Goal: Task Accomplishment & Management: Manage account settings

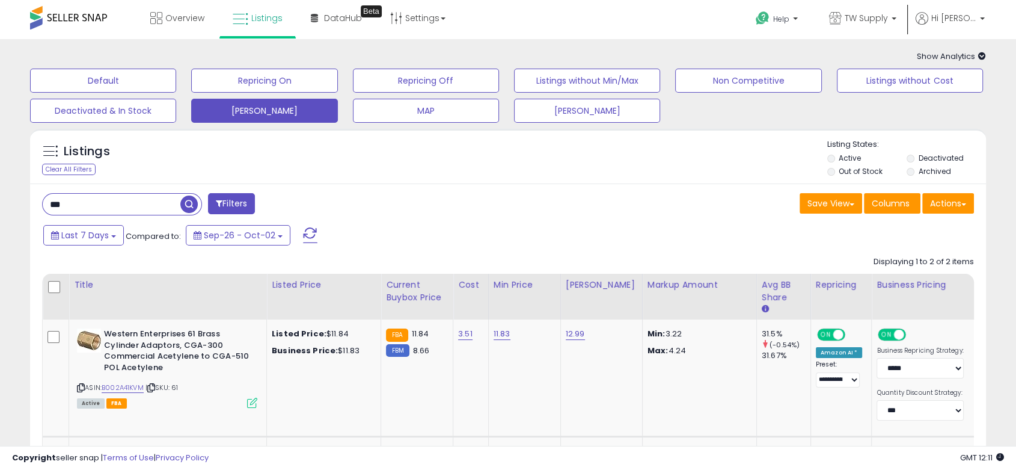
click at [104, 216] on div "*** Filters" at bounding box center [270, 205] width 475 height 24
click at [106, 202] on input "***" at bounding box center [112, 204] width 138 height 21
click at [106, 202] on input "***" at bounding box center [157, 204] width 229 height 21
paste input "*******"
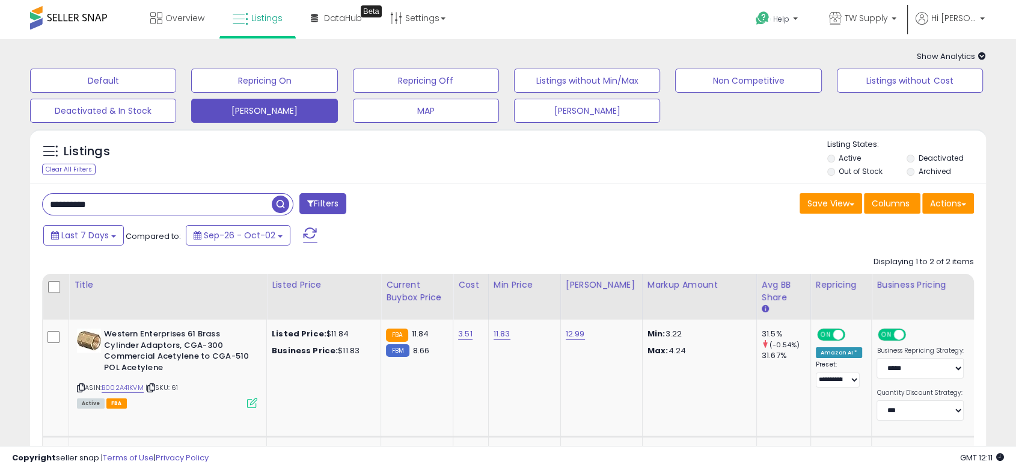
type input "**********"
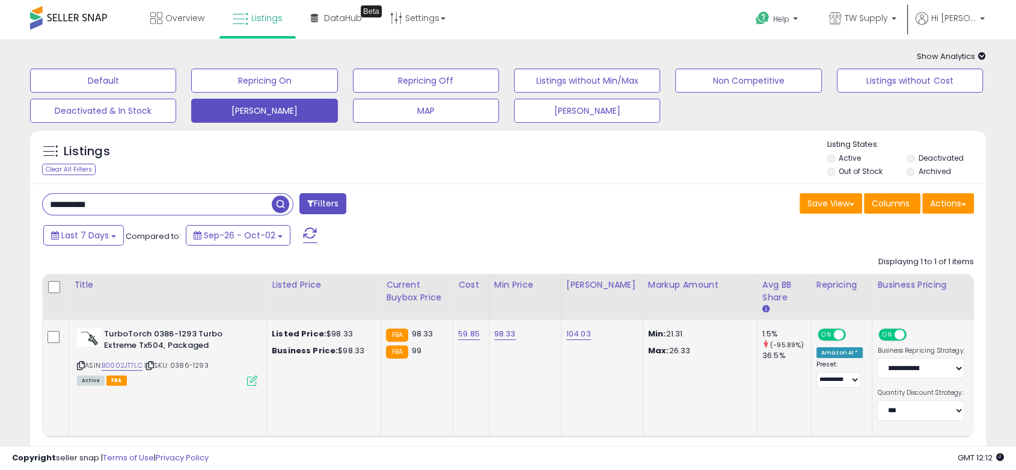
click at [819, 336] on span "ON" at bounding box center [826, 335] width 15 height 10
click at [135, 364] on link "B0002JT7LC" at bounding box center [122, 365] width 41 height 10
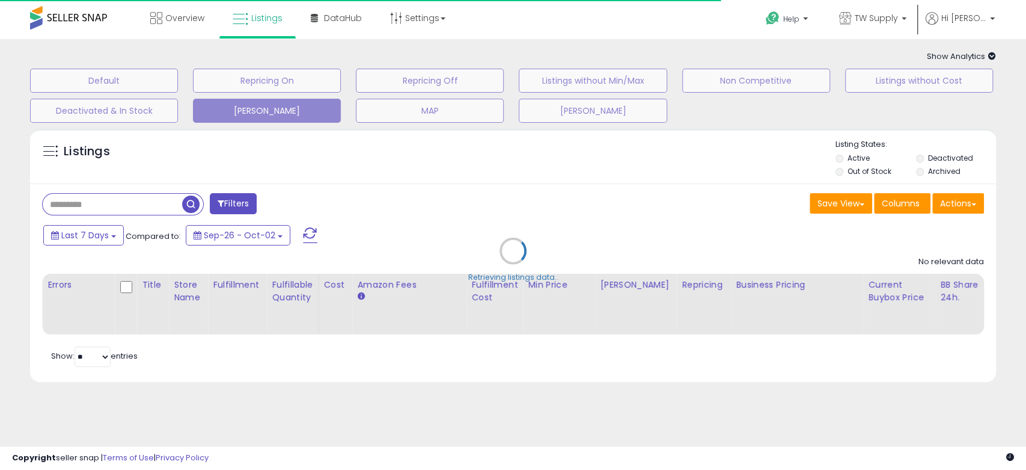
type input "**********"
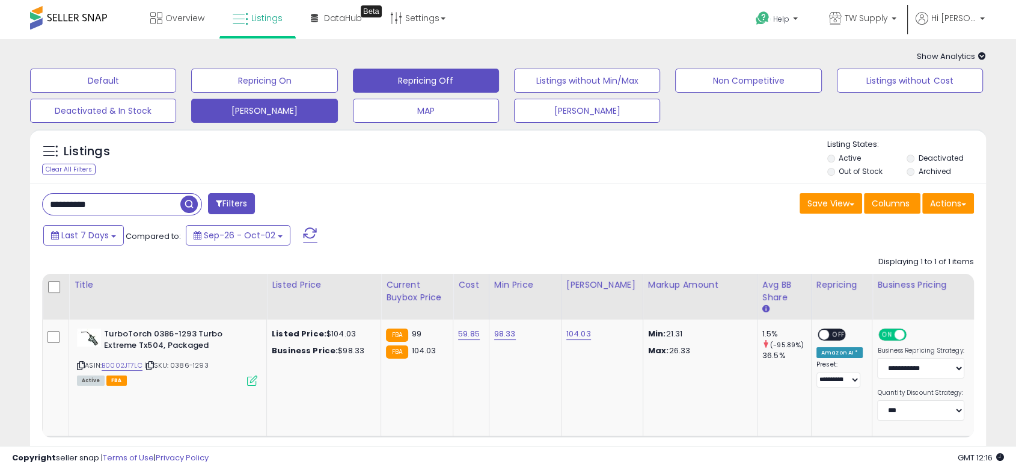
click at [419, 92] on div "Default Repricing On Repricing Off Listings without Min/Max Non Competitive Lis…" at bounding box center [508, 93] width 986 height 60
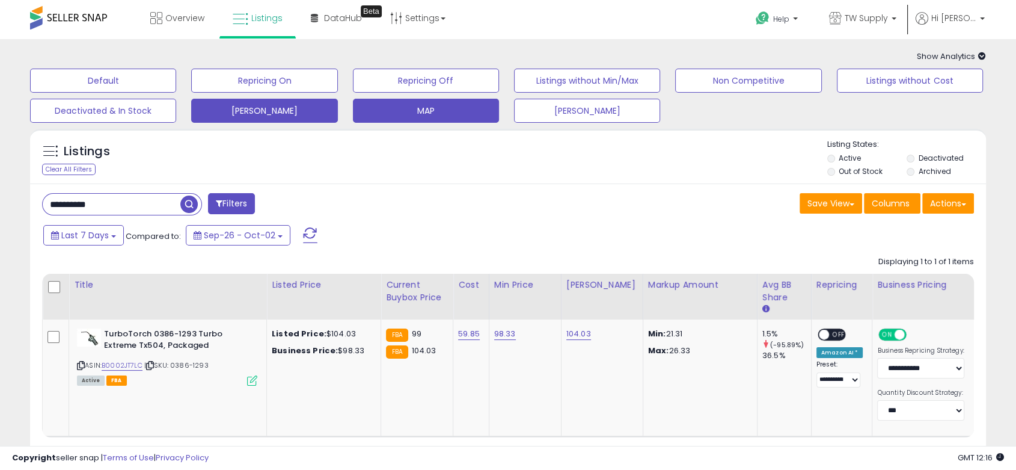
click at [414, 105] on button "MAP" at bounding box center [426, 111] width 146 height 24
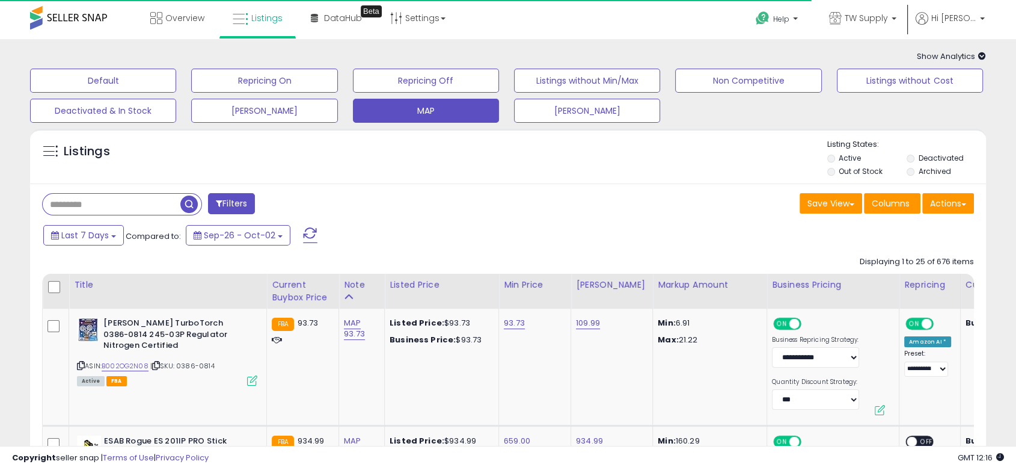
click at [100, 210] on input "text" at bounding box center [112, 204] width 138 height 21
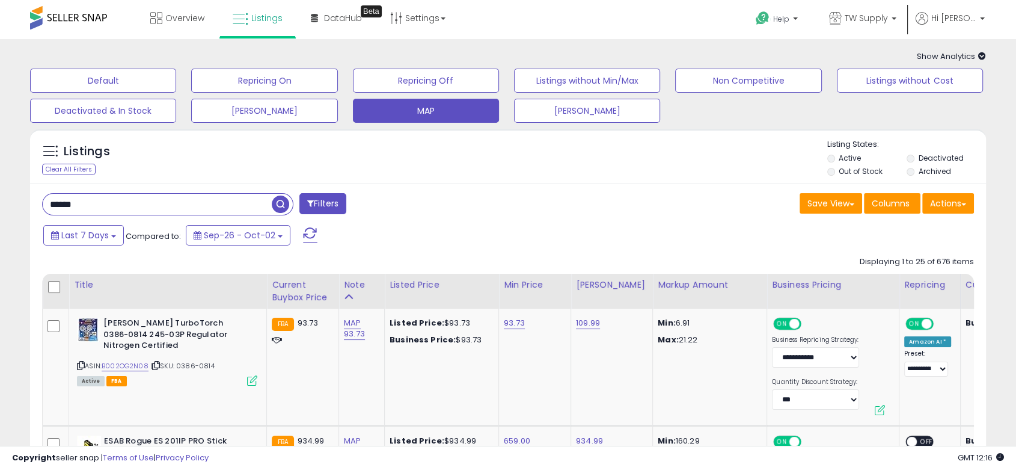
type input "******"
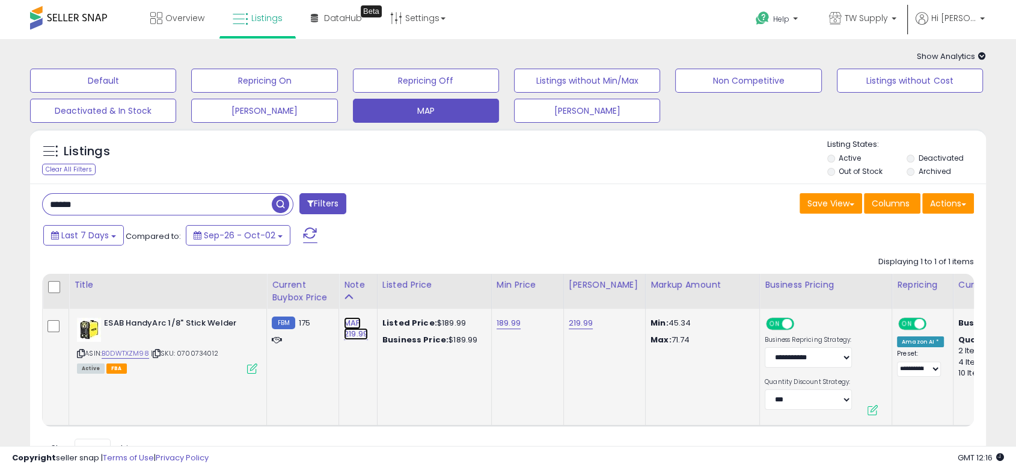
click at [357, 331] on link "MAP 219.99" at bounding box center [356, 328] width 24 height 23
click at [375, 298] on input "**********" at bounding box center [321, 293] width 107 height 18
click at [375, 292] on div "**********" at bounding box center [321, 293] width 107 height 18
click at [372, 292] on span at bounding box center [368, 293] width 8 height 8
click at [393, 290] on icon "submit" at bounding box center [389, 292] width 7 height 7
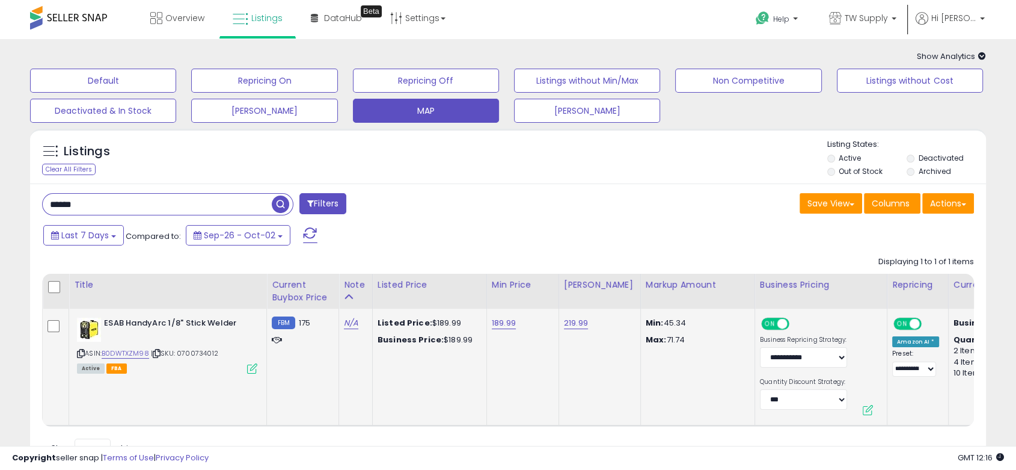
click at [281, 206] on span "button" at bounding box center [280, 203] width 17 height 17
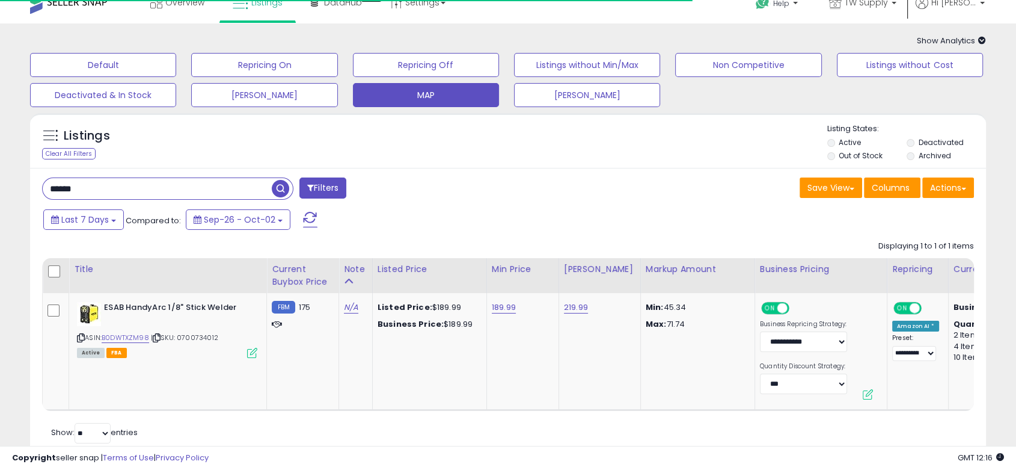
scroll to position [67, 0]
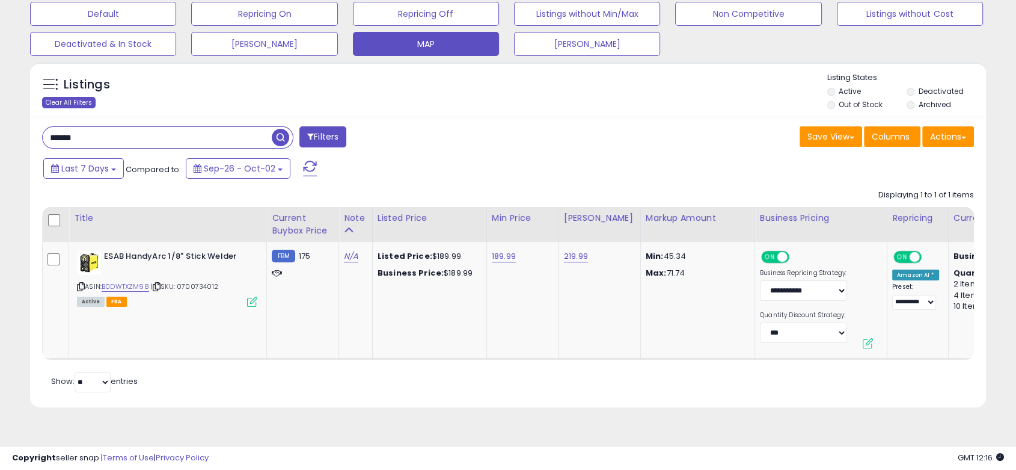
click at [63, 101] on div "Clear All Filters" at bounding box center [69, 102] width 54 height 11
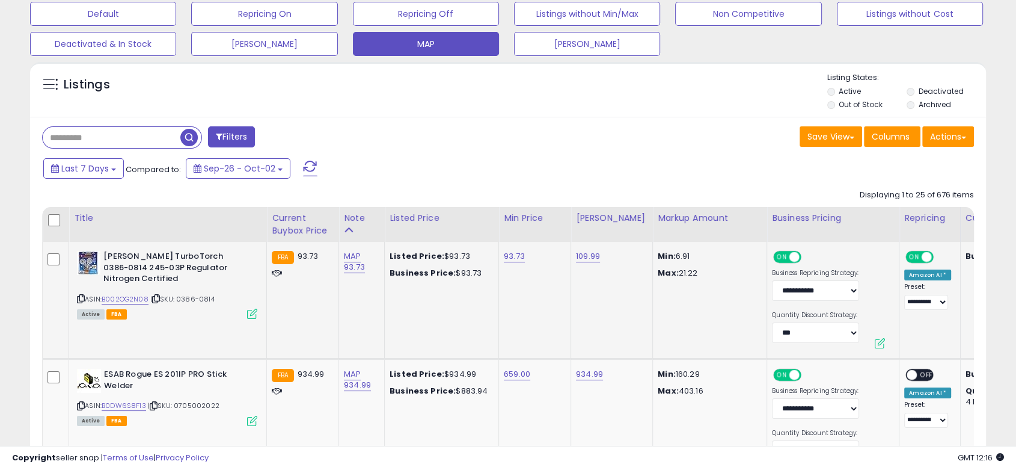
click at [922, 260] on span at bounding box center [927, 257] width 10 height 10
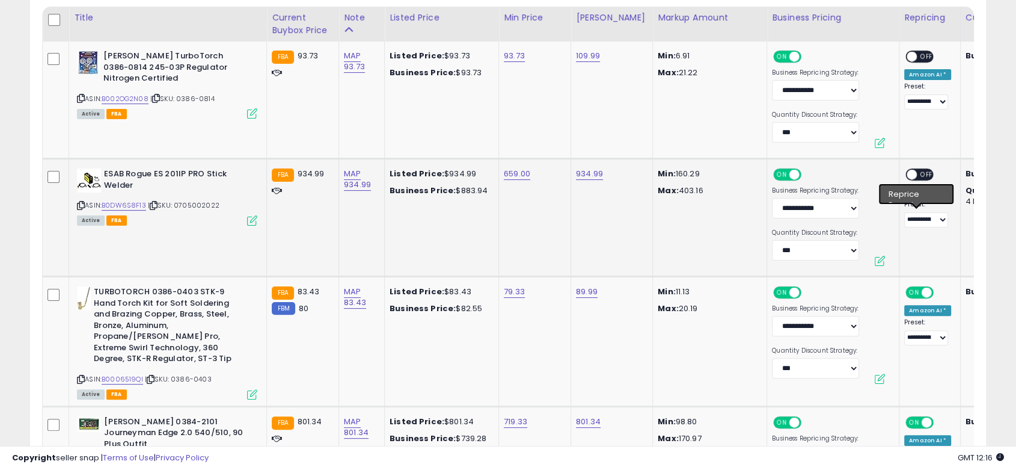
scroll to position [334, 0]
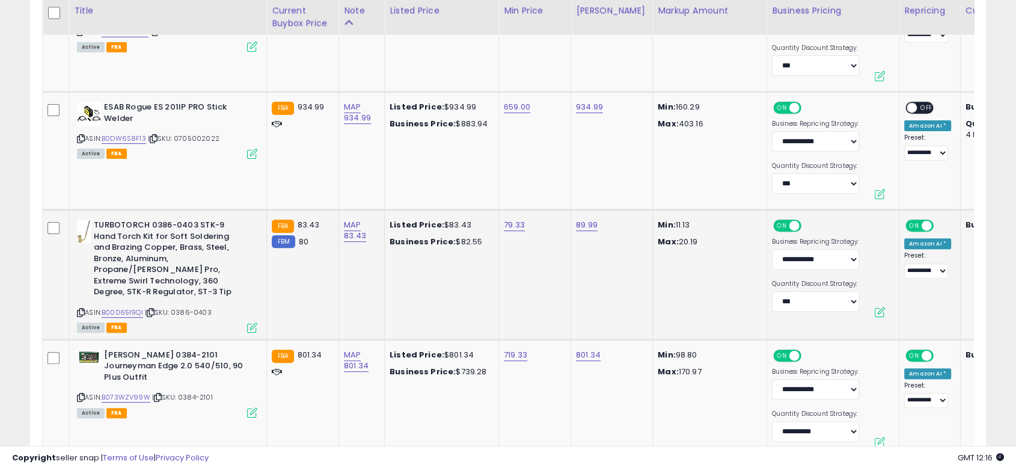
click at [907, 224] on span "ON" at bounding box center [914, 226] width 15 height 10
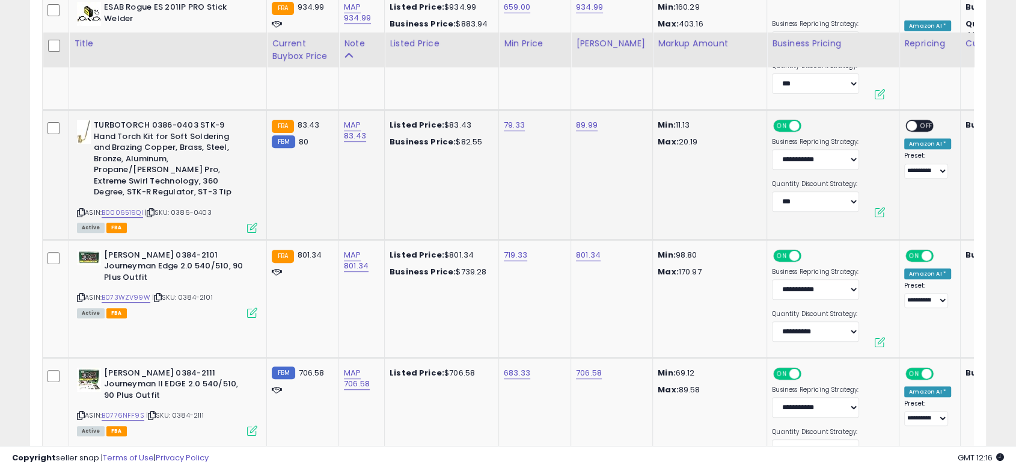
scroll to position [467, 0]
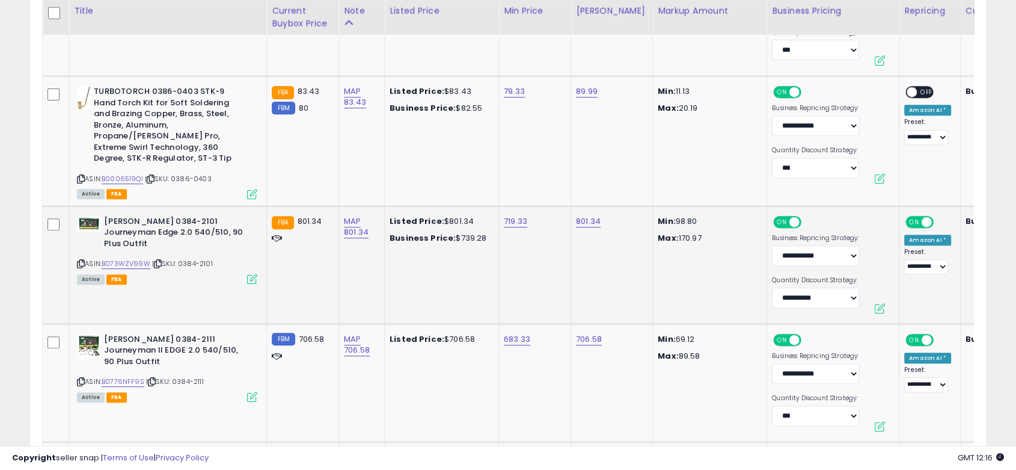
click at [908, 216] on span "ON" at bounding box center [914, 221] width 15 height 10
click at [909, 334] on span "ON" at bounding box center [914, 339] width 15 height 10
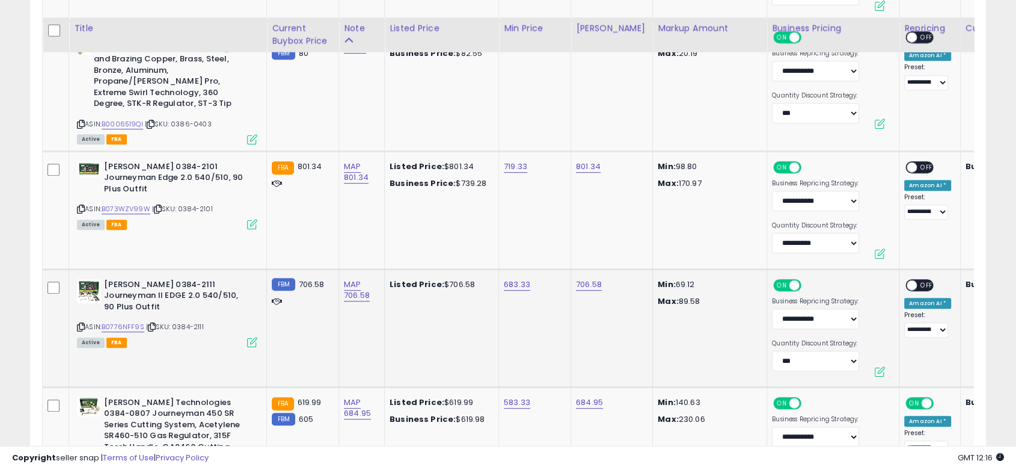
scroll to position [668, 0]
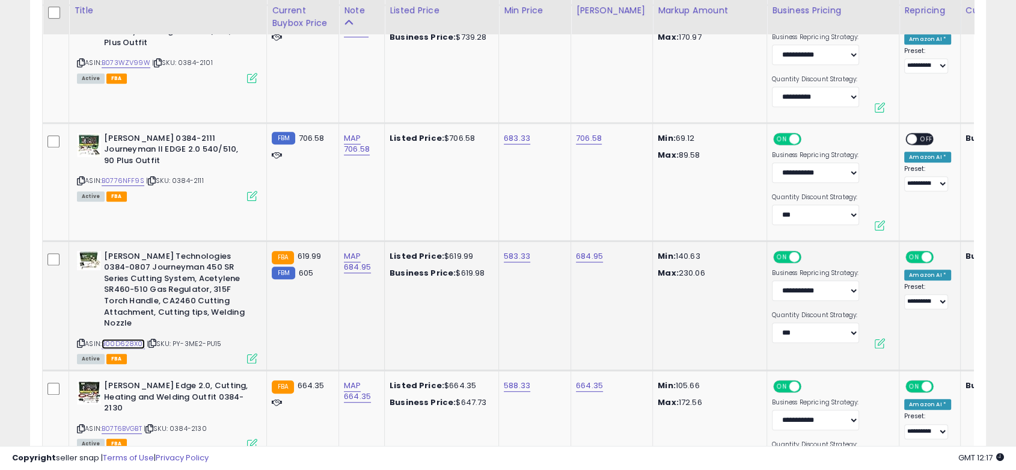
click at [126, 339] on link "B00D628X0I" at bounding box center [123, 344] width 43 height 10
click at [922, 251] on span at bounding box center [927, 256] width 10 height 10
click at [126, 339] on link "B00D628X0I" at bounding box center [123, 344] width 43 height 10
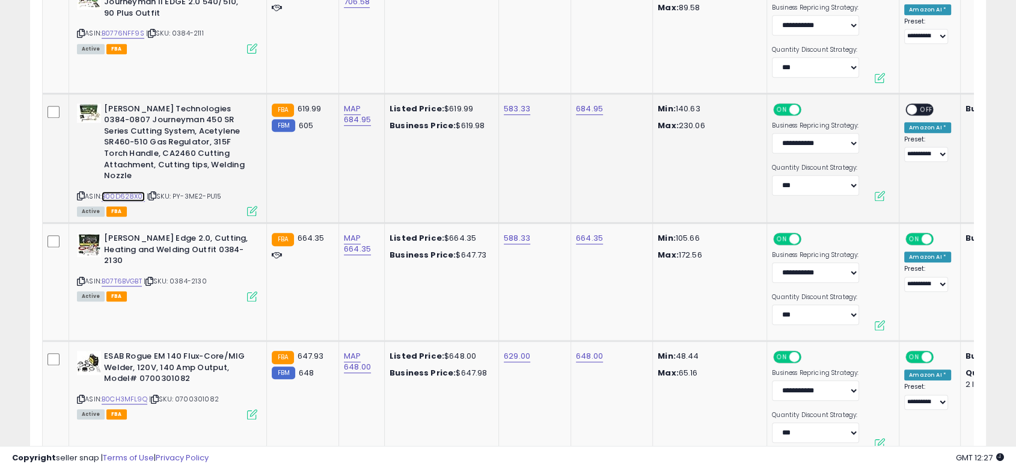
scroll to position [868, 0]
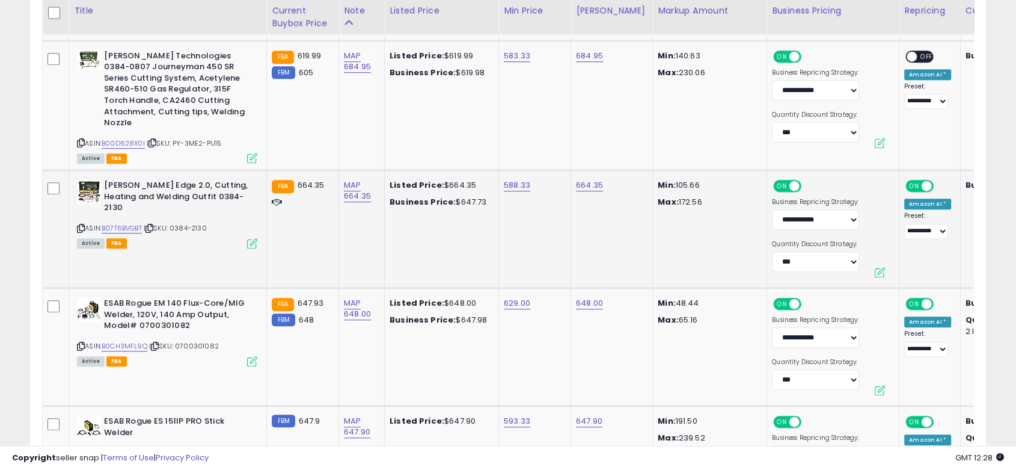
click at [907, 181] on span "ON" at bounding box center [914, 186] width 15 height 10
click at [140, 341] on link "B0CH3MFL9Q" at bounding box center [125, 346] width 46 height 10
click at [922, 299] on span at bounding box center [927, 304] width 10 height 10
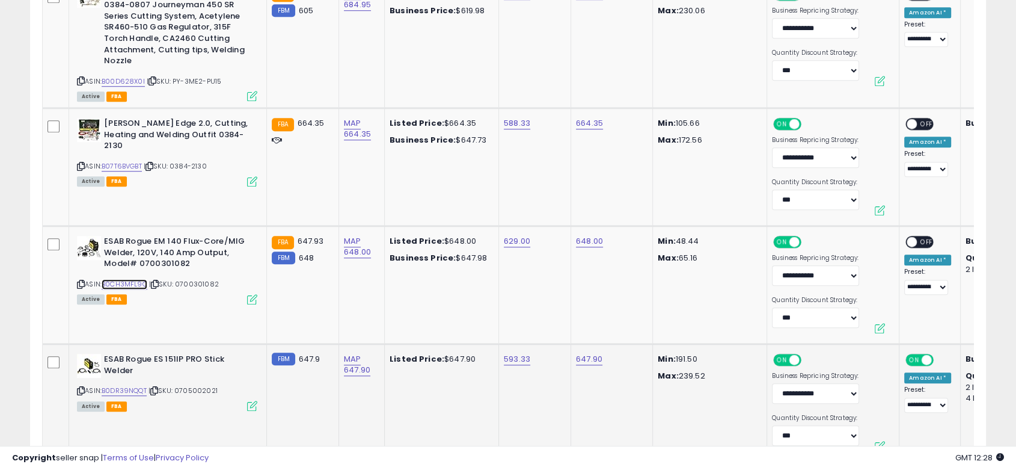
scroll to position [1002, 0]
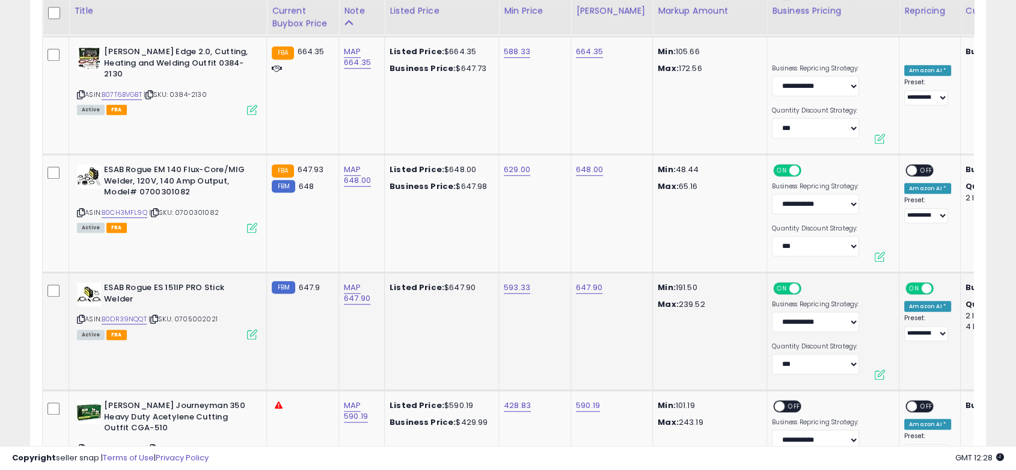
click at [907, 283] on span "ON" at bounding box center [914, 288] width 15 height 10
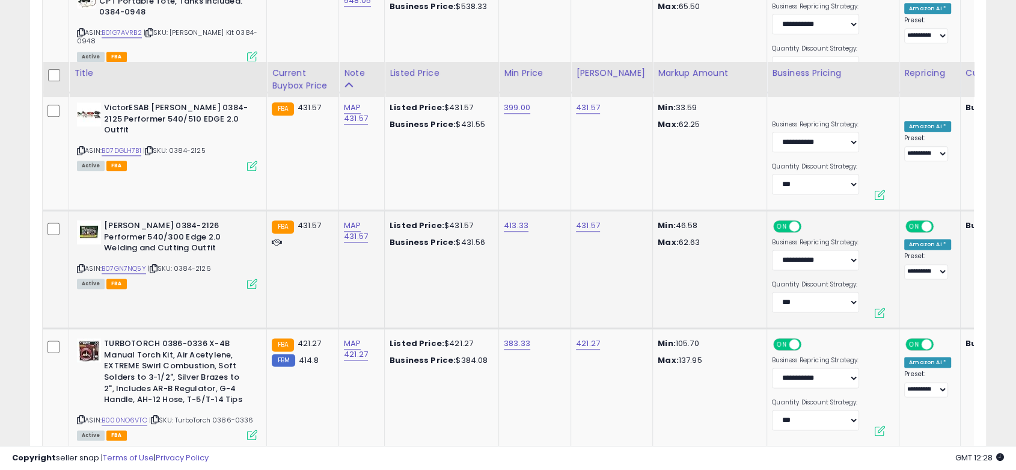
scroll to position [1603, 0]
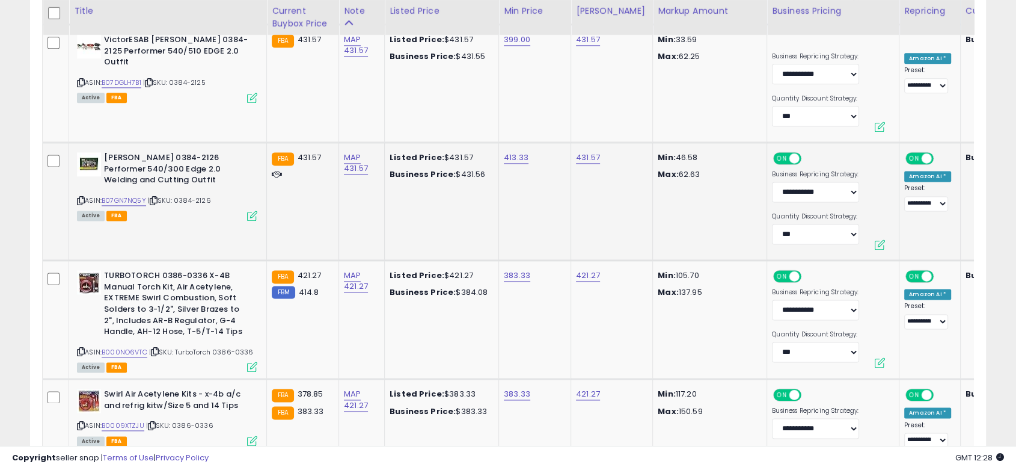
click at [922, 153] on span at bounding box center [927, 158] width 10 height 10
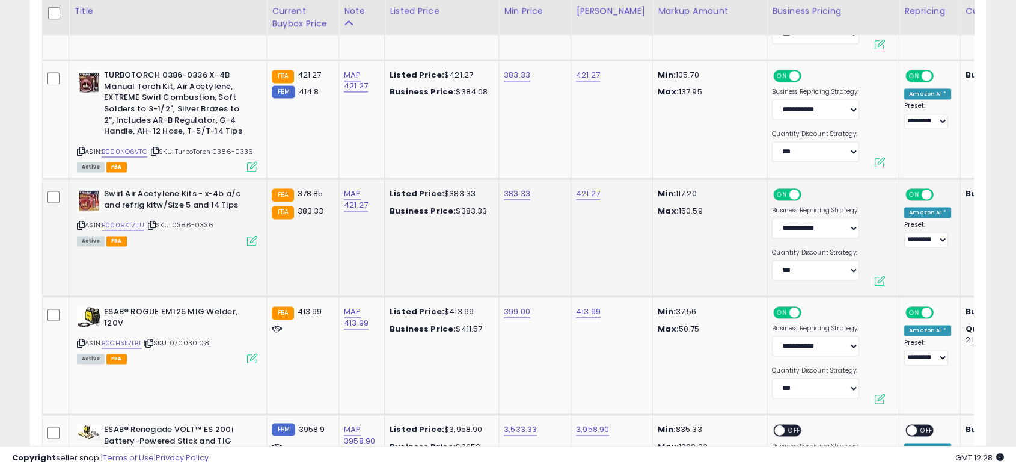
scroll to position [1804, 0]
click at [159, 147] on icon at bounding box center [155, 150] width 8 height 7
click at [130, 146] on link "B000NO6VTC" at bounding box center [125, 151] width 46 height 10
click at [907, 70] on span "ON" at bounding box center [914, 75] width 15 height 10
click at [132, 219] on link "B0009XTZJU" at bounding box center [123, 224] width 43 height 10
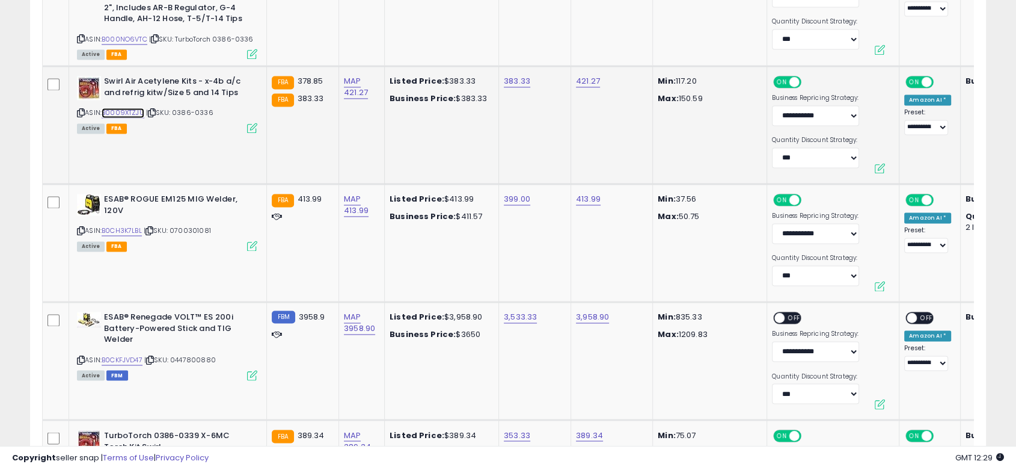
scroll to position [1937, 0]
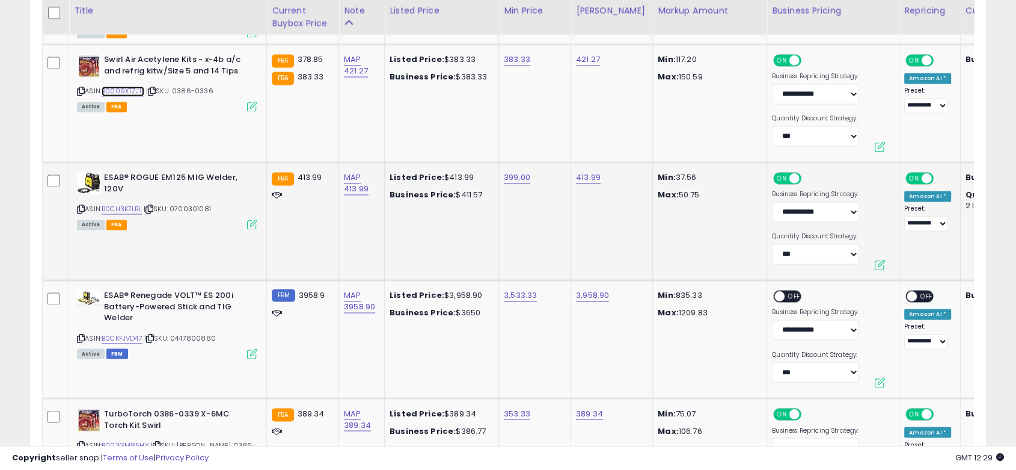
click at [922, 173] on span at bounding box center [927, 178] width 10 height 10
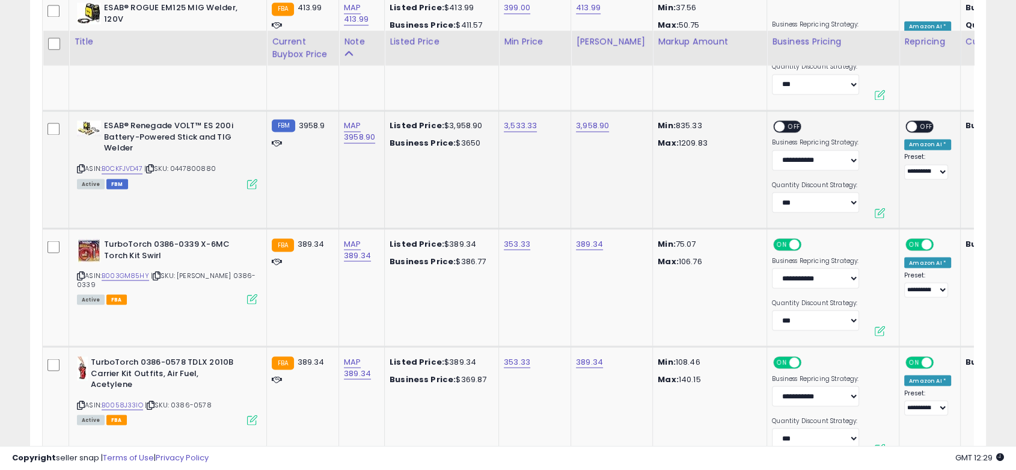
scroll to position [2138, 0]
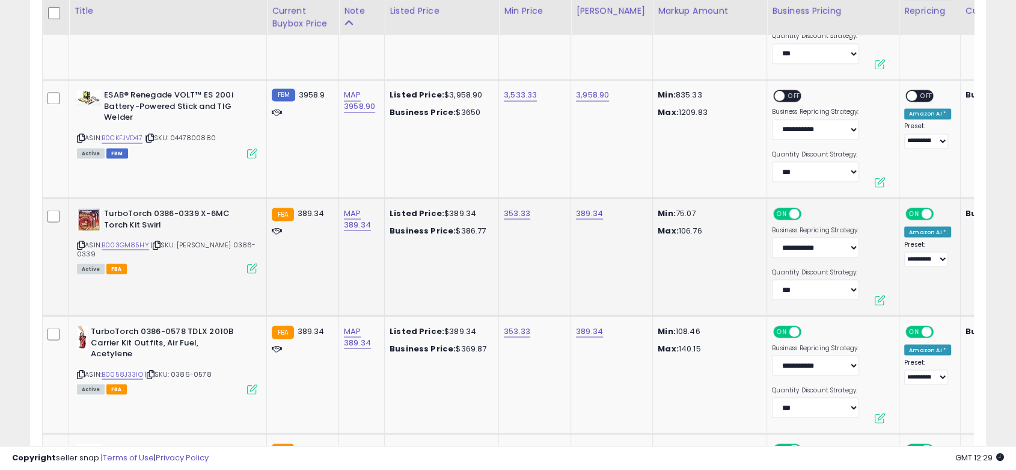
click at [922, 209] on span at bounding box center [927, 214] width 10 height 10
click at [907, 327] on span "ON" at bounding box center [914, 332] width 15 height 10
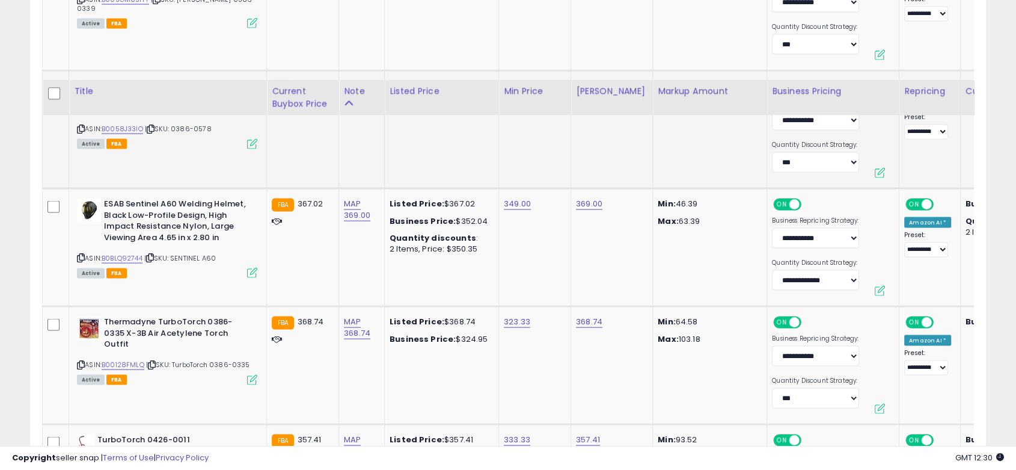
scroll to position [2472, 0]
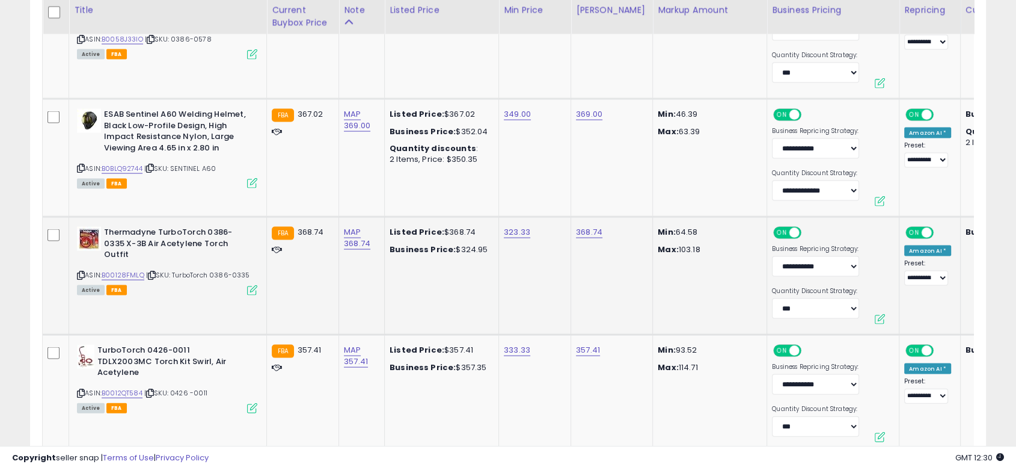
click at [922, 228] on span at bounding box center [927, 233] width 10 height 10
click at [909, 346] on span "ON" at bounding box center [914, 351] width 15 height 10
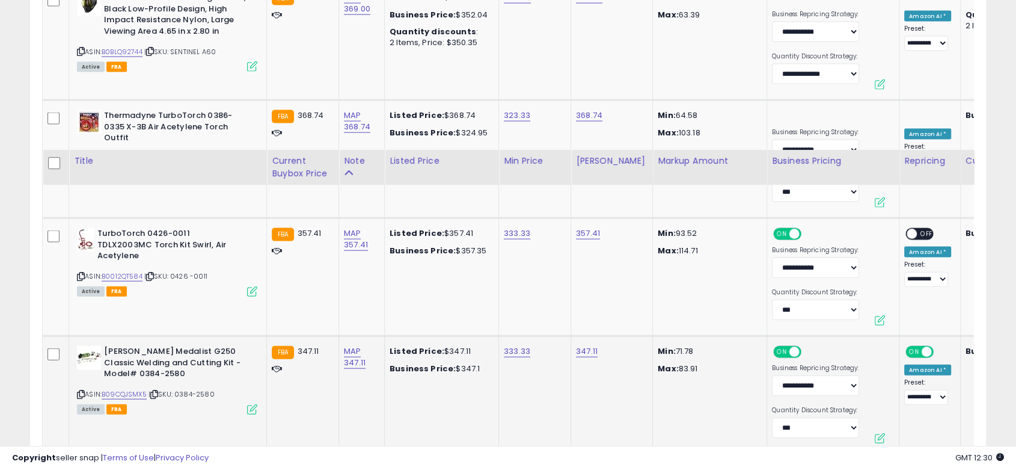
scroll to position [2739, 0]
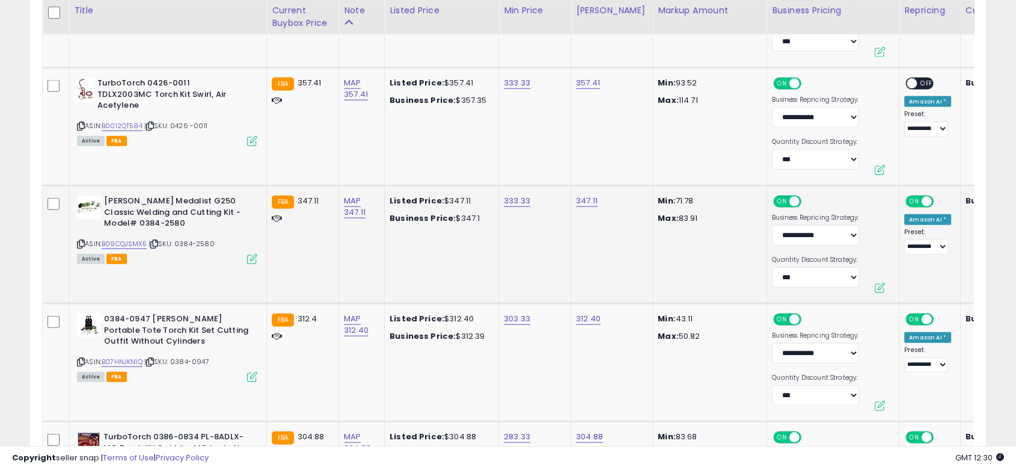
click at [907, 197] on span "ON" at bounding box center [914, 202] width 15 height 10
click at [907, 314] on span "ON" at bounding box center [914, 319] width 15 height 10
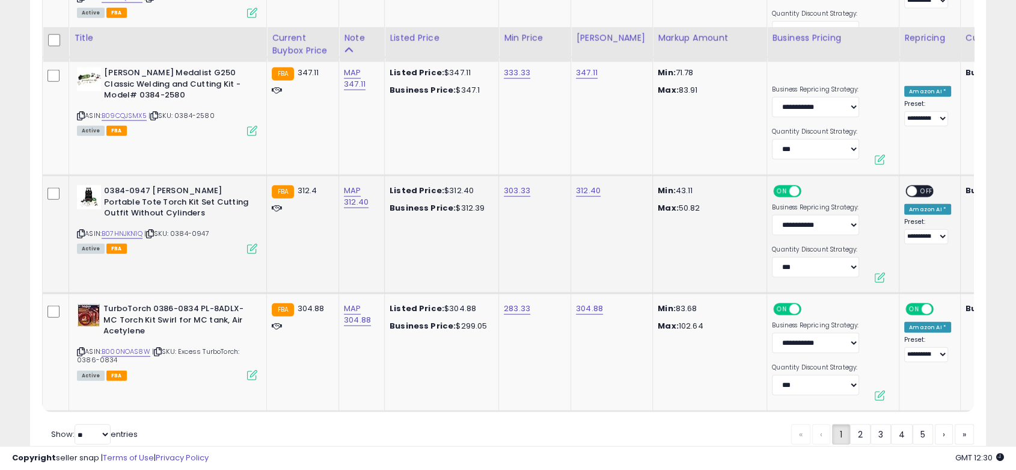
scroll to position [2897, 0]
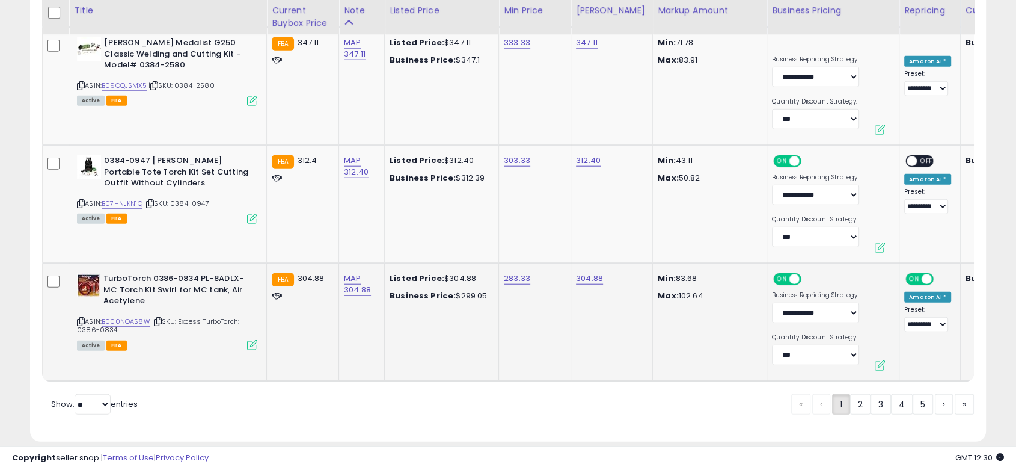
click at [922, 274] on span at bounding box center [927, 279] width 10 height 10
click at [856, 394] on link "2" at bounding box center [860, 404] width 20 height 20
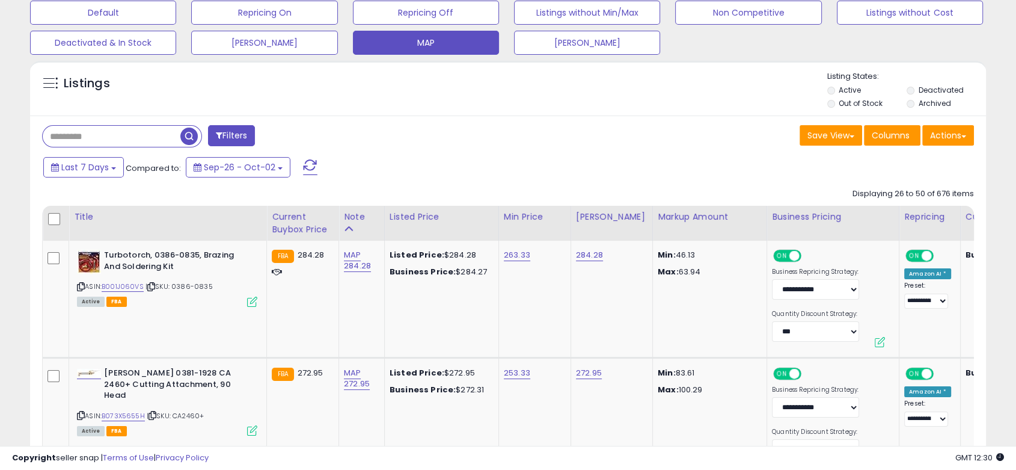
scroll to position [135, 0]
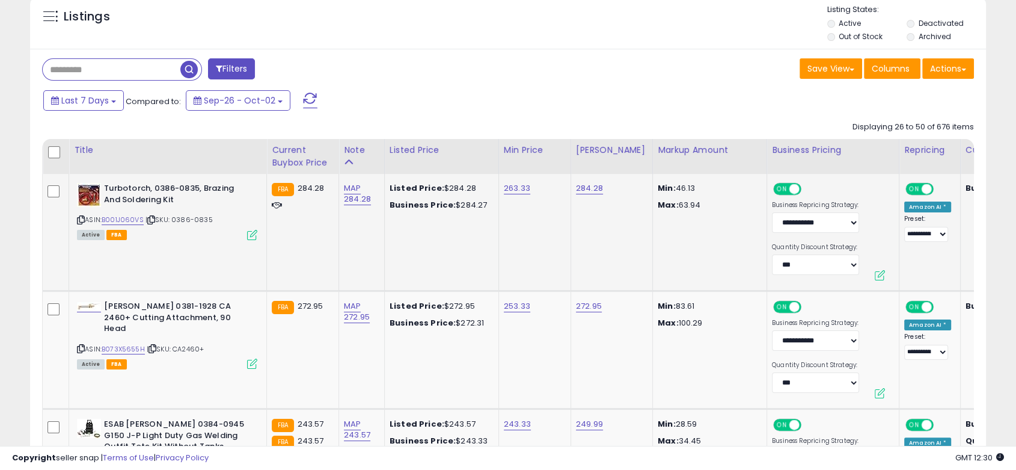
click at [907, 187] on span "ON" at bounding box center [914, 189] width 15 height 10
click at [922, 304] on span at bounding box center [927, 307] width 10 height 10
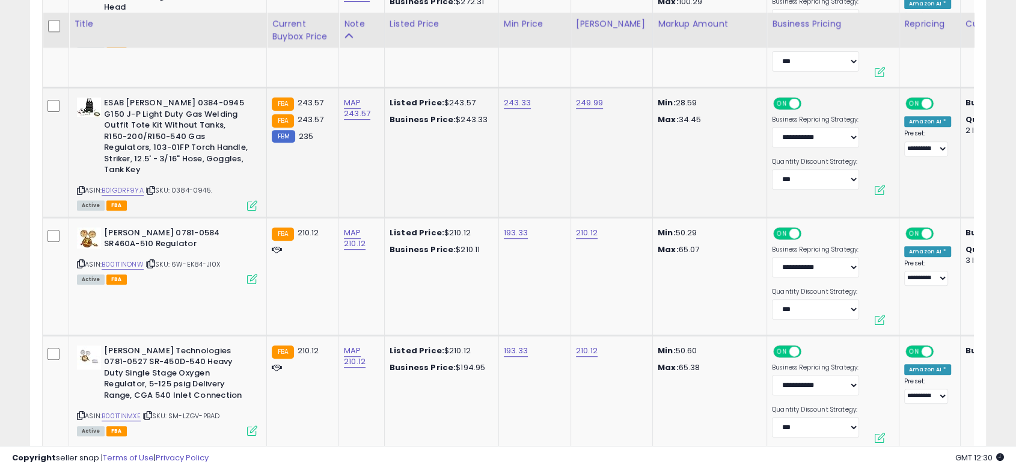
scroll to position [469, 0]
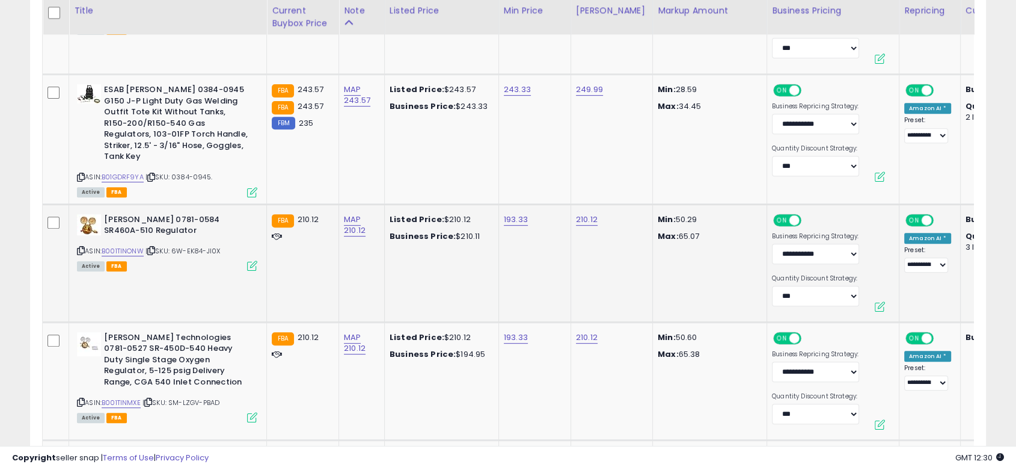
click at [914, 214] on div "ON OFF" at bounding box center [920, 219] width 28 height 13
click at [922, 215] on span at bounding box center [927, 220] width 10 height 10
click at [907, 333] on span "ON" at bounding box center [914, 338] width 15 height 10
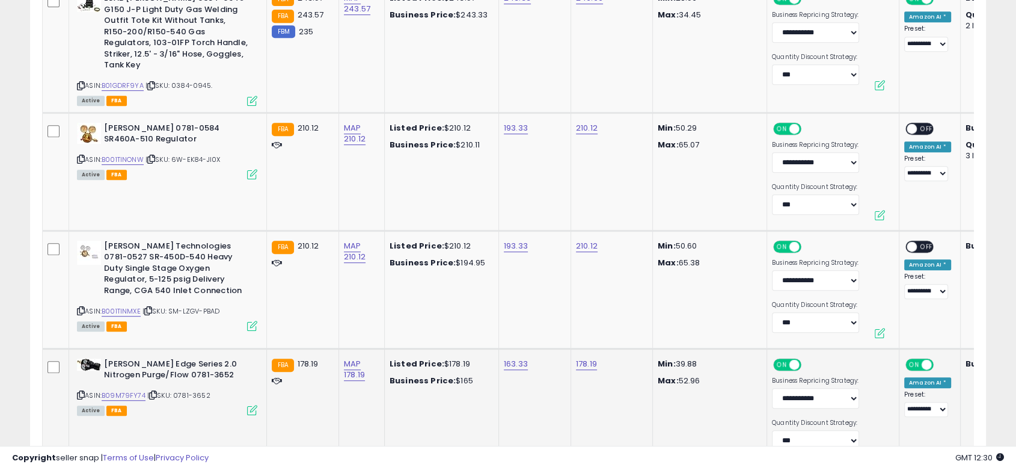
scroll to position [669, 0]
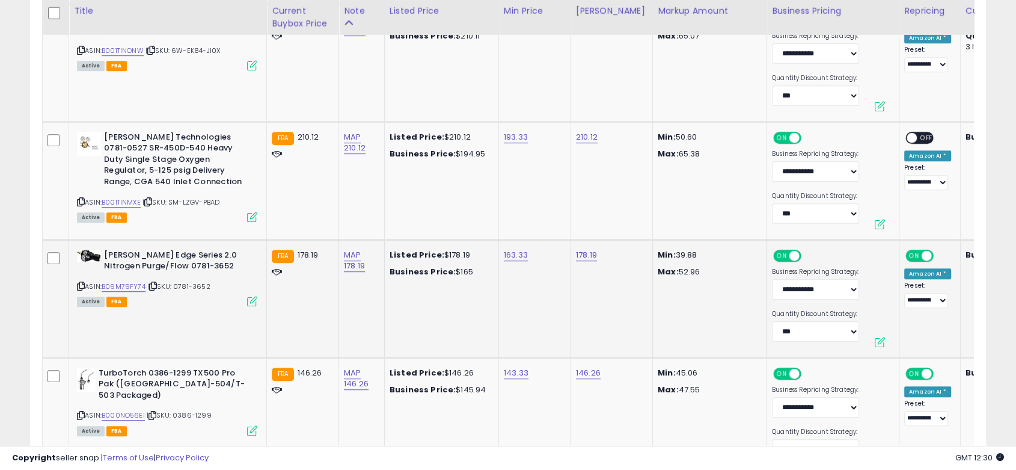
click at [922, 250] on span at bounding box center [927, 255] width 10 height 10
click at [907, 368] on span "ON" at bounding box center [914, 373] width 15 height 10
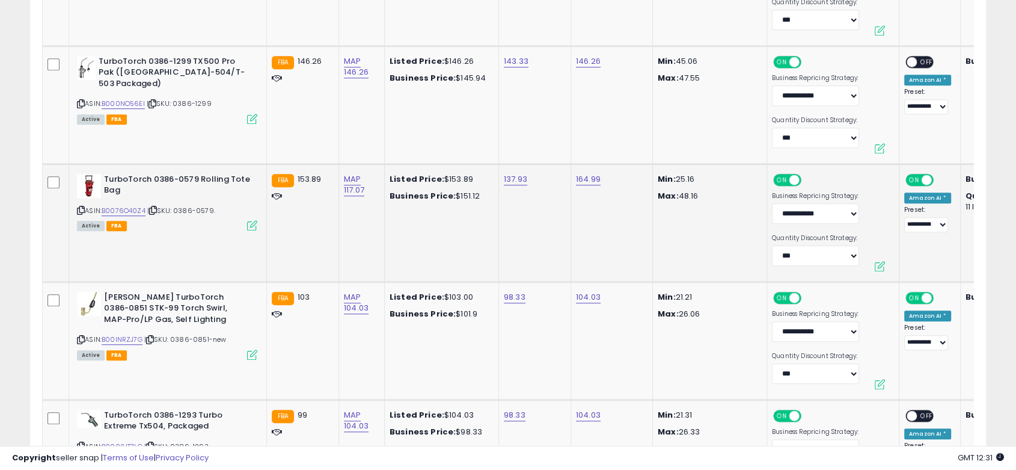
scroll to position [1004, 0]
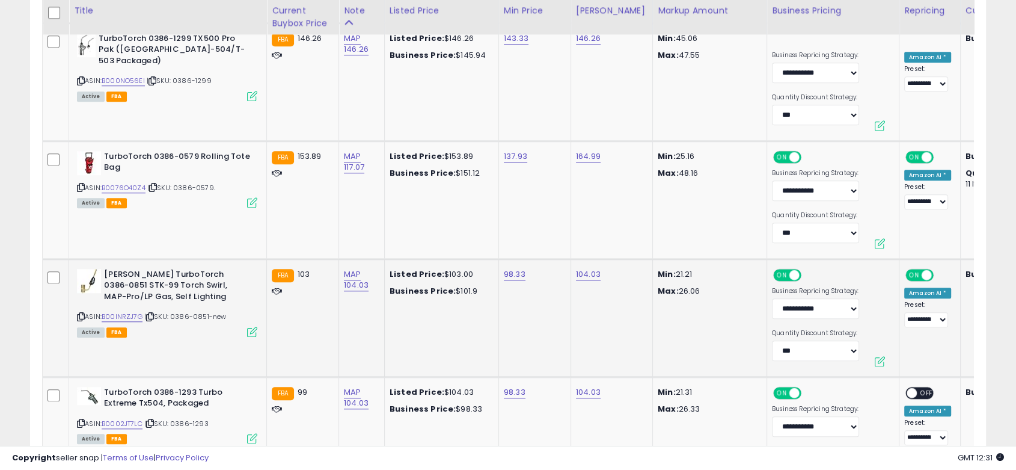
drag, startPoint x: 909, startPoint y: 261, endPoint x: 749, endPoint y: 255, distance: 160.1
click at [749, 259] on tr "Victor TurboTorch 0386-0851 STK-99 Torch Swirl, MAP-Pro/LP Gas, Self Lighting A…" at bounding box center [587, 318] width 1089 height 118
click at [127, 311] on link "B00INRZJ7G" at bounding box center [122, 316] width 41 height 10
click at [907, 269] on span "ON" at bounding box center [914, 274] width 15 height 10
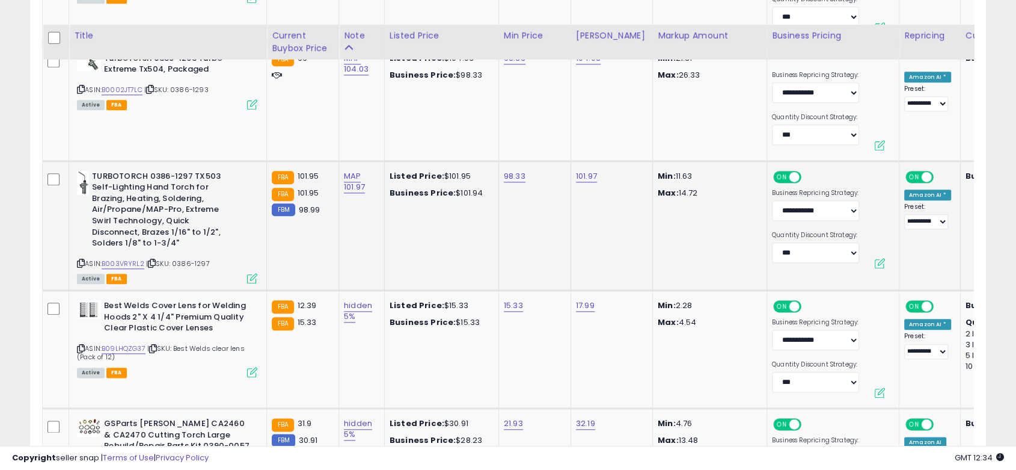
scroll to position [1405, 0]
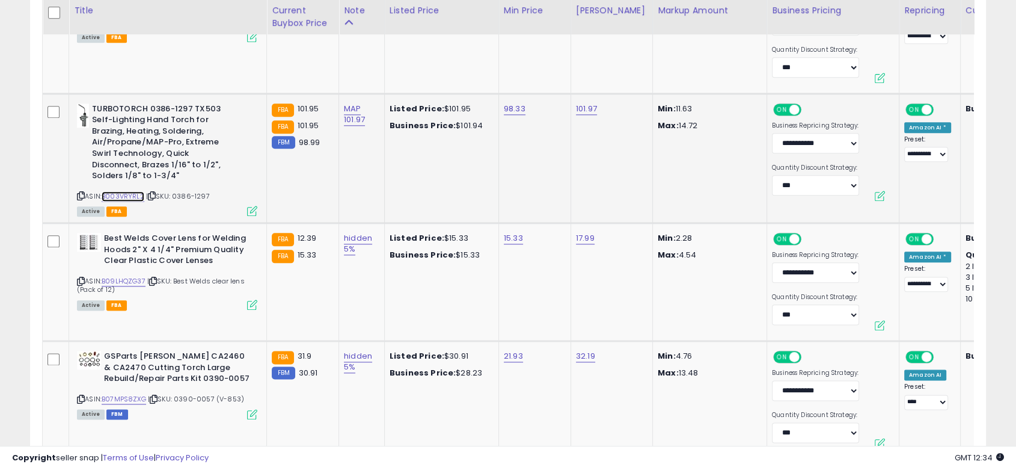
click at [122, 191] on link "B003VRYRL2" at bounding box center [123, 196] width 43 height 10
